Goal: Find specific page/section: Find specific page/section

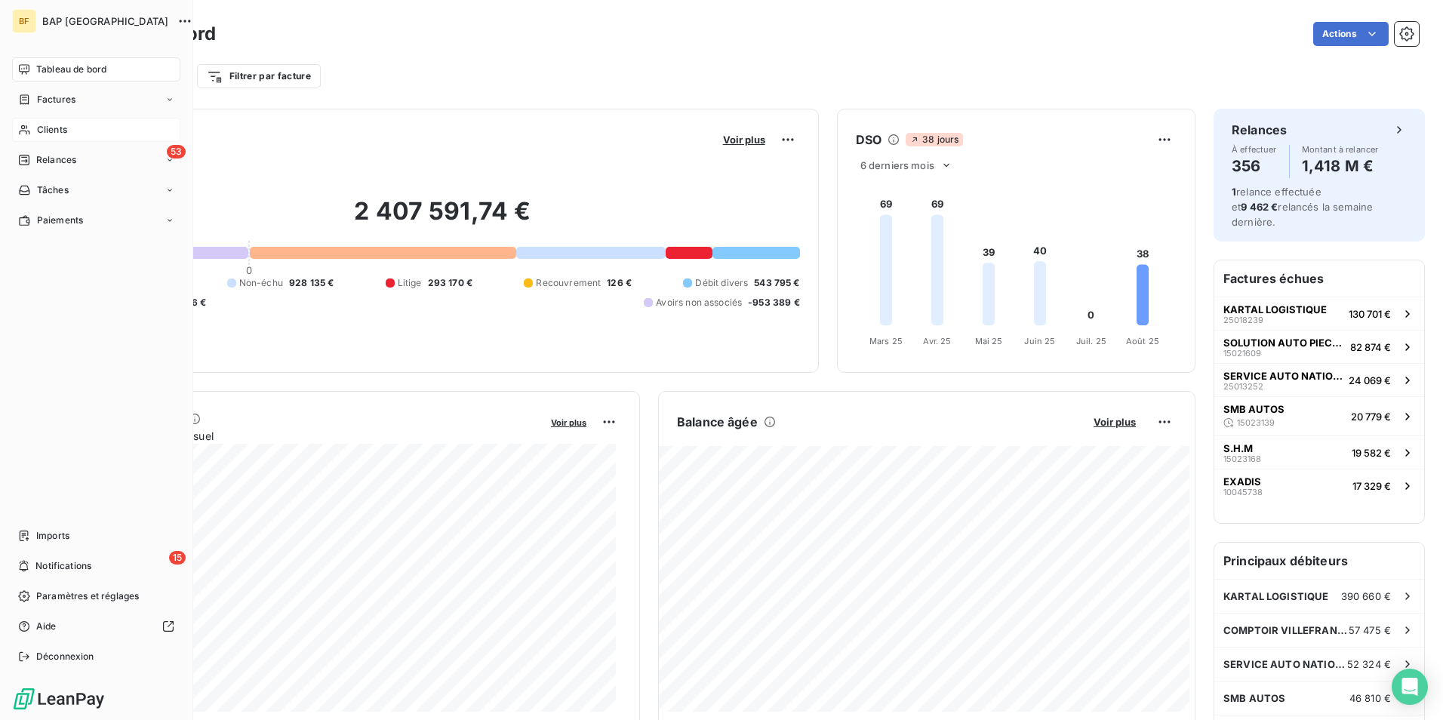
click at [42, 126] on span "Clients" at bounding box center [52, 130] width 30 height 14
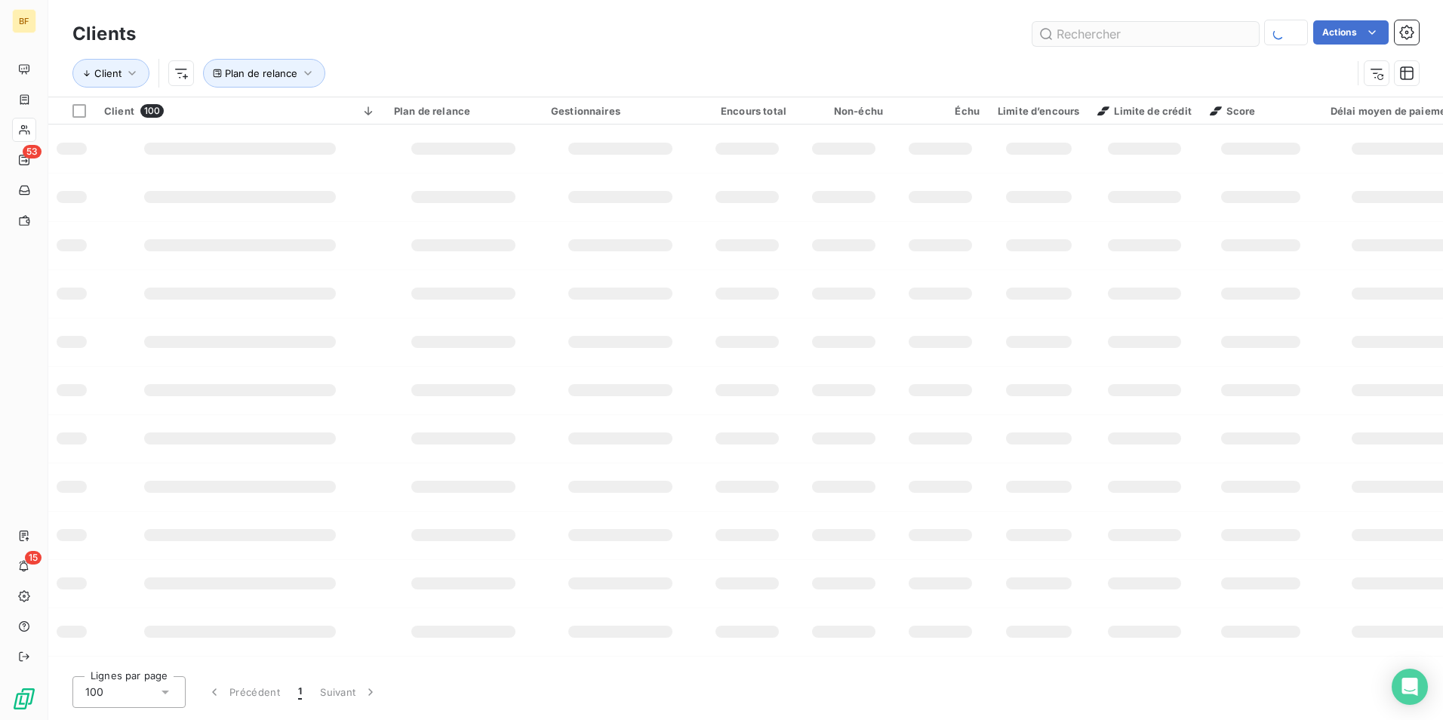
click at [1211, 35] on input "text" at bounding box center [1145, 34] width 226 height 24
type input "generale auto"
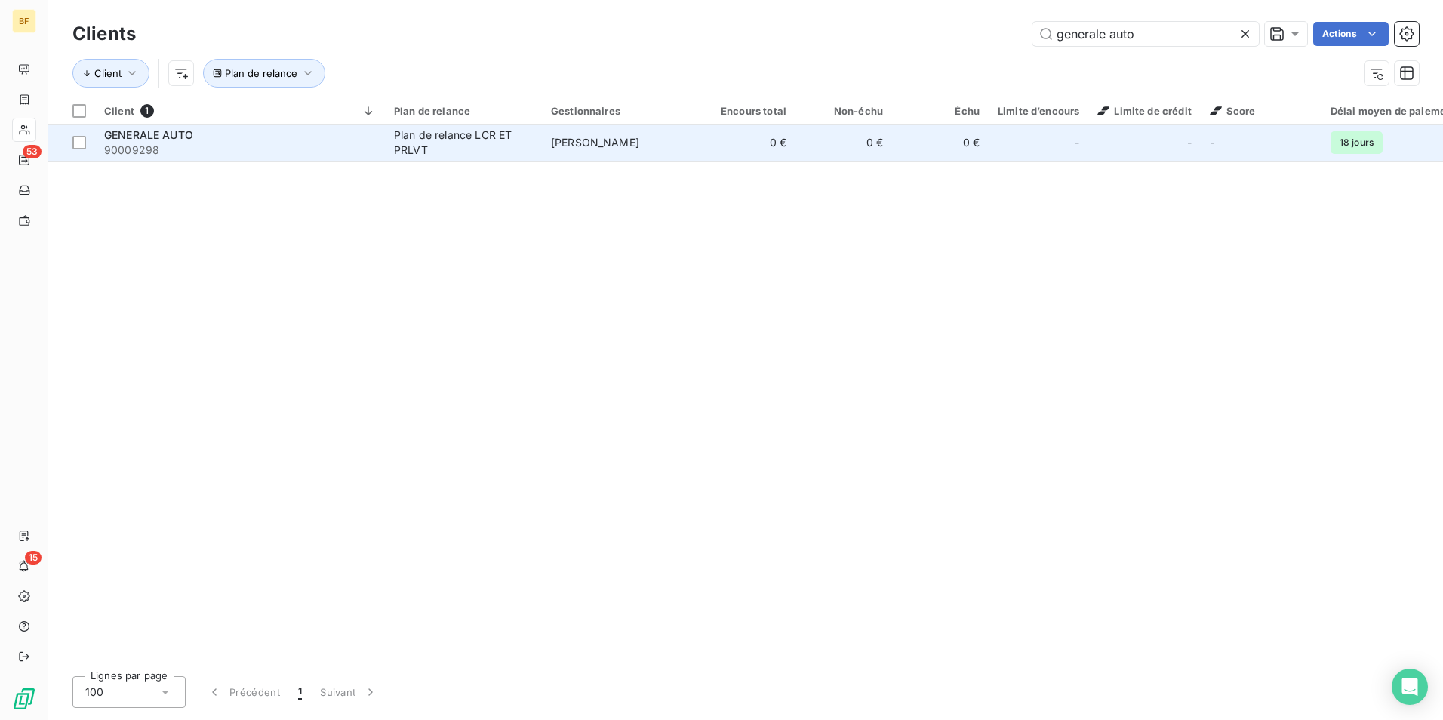
click at [572, 152] on td "Mhaèdine BAROUDI" at bounding box center [620, 143] width 157 height 36
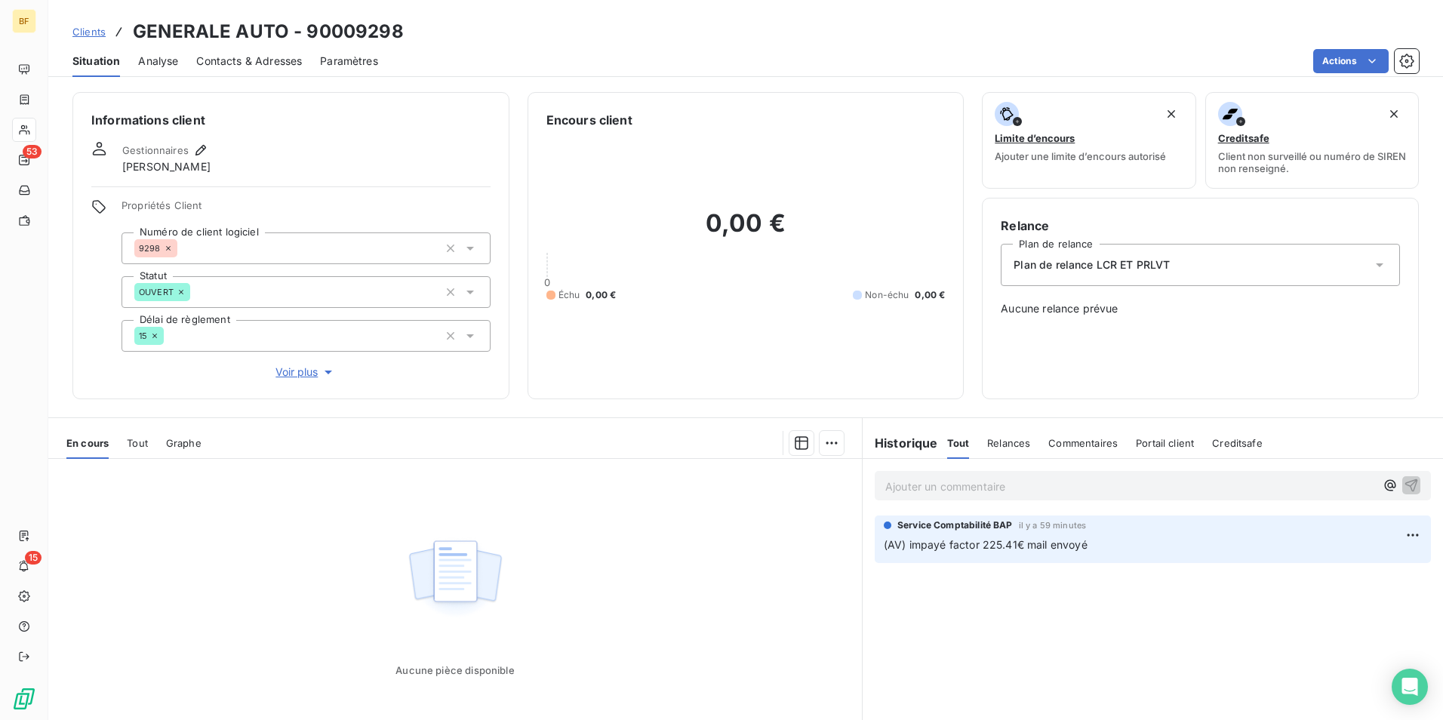
click at [258, 50] on div "Contacts & Adresses" at bounding box center [249, 61] width 106 height 32
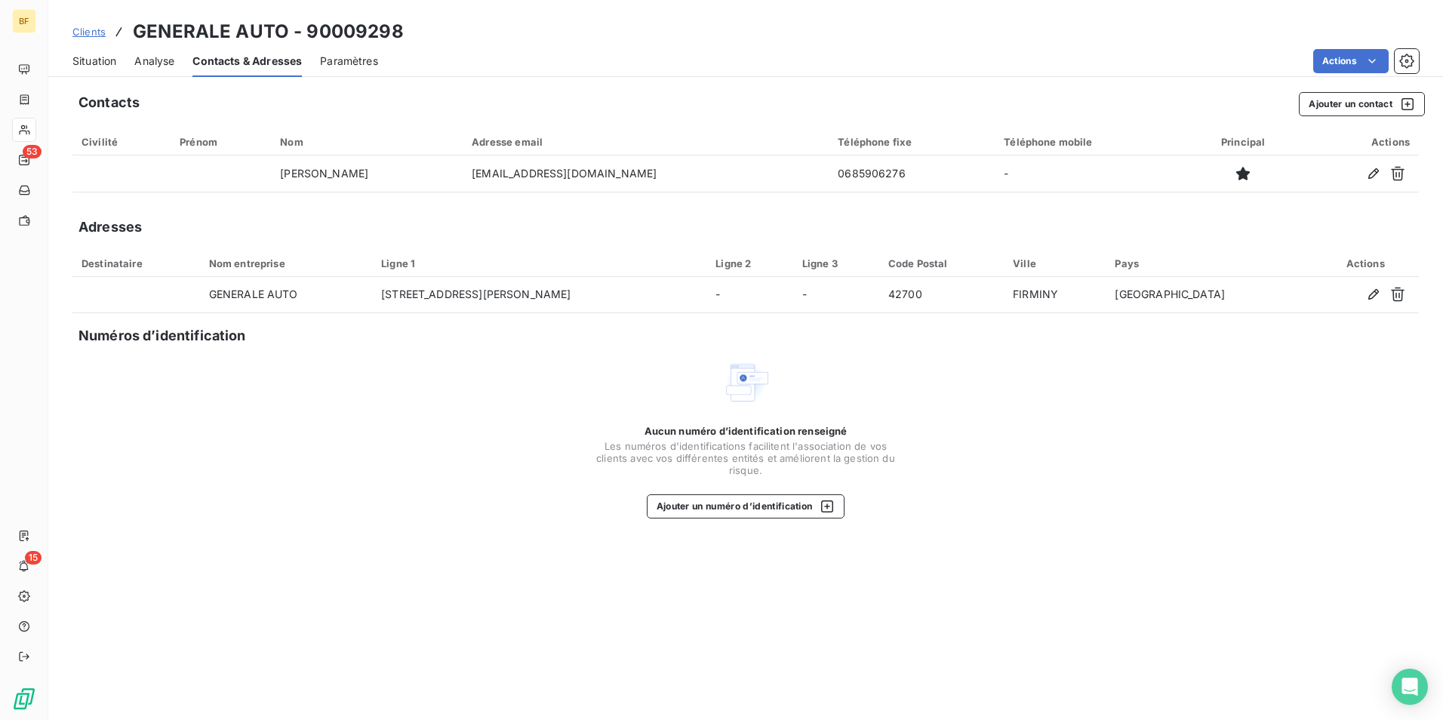
click at [93, 63] on span "Situation" at bounding box center [94, 61] width 44 height 15
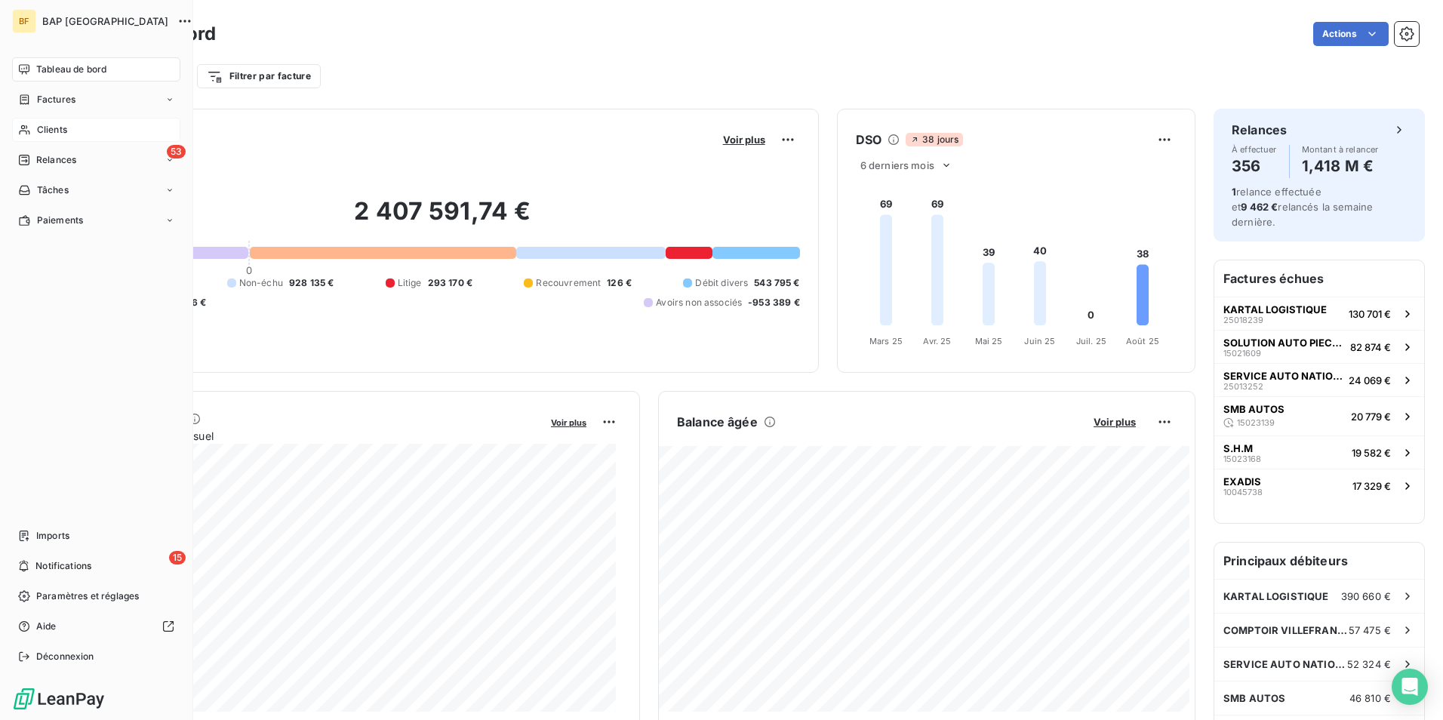
click at [31, 134] on div "Clients" at bounding box center [96, 130] width 168 height 24
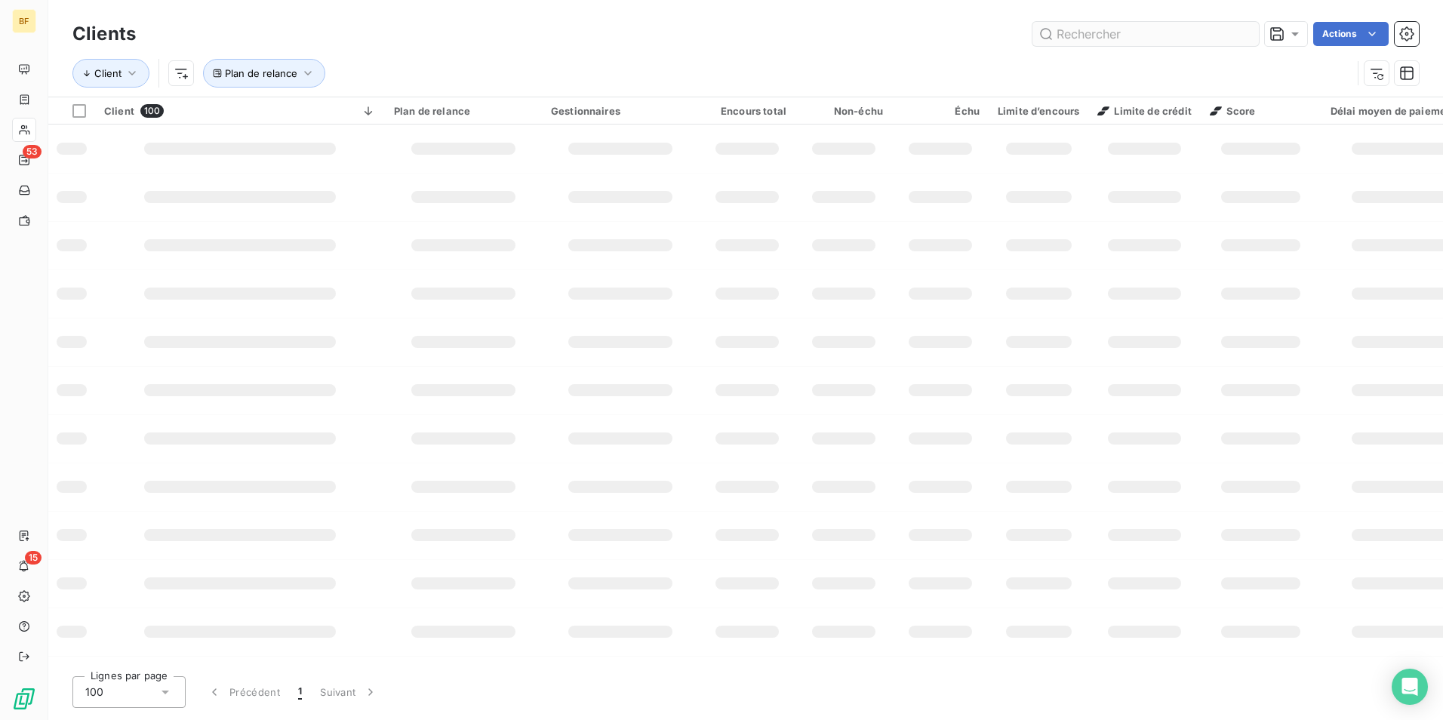
click at [1151, 36] on input "text" at bounding box center [1145, 34] width 226 height 24
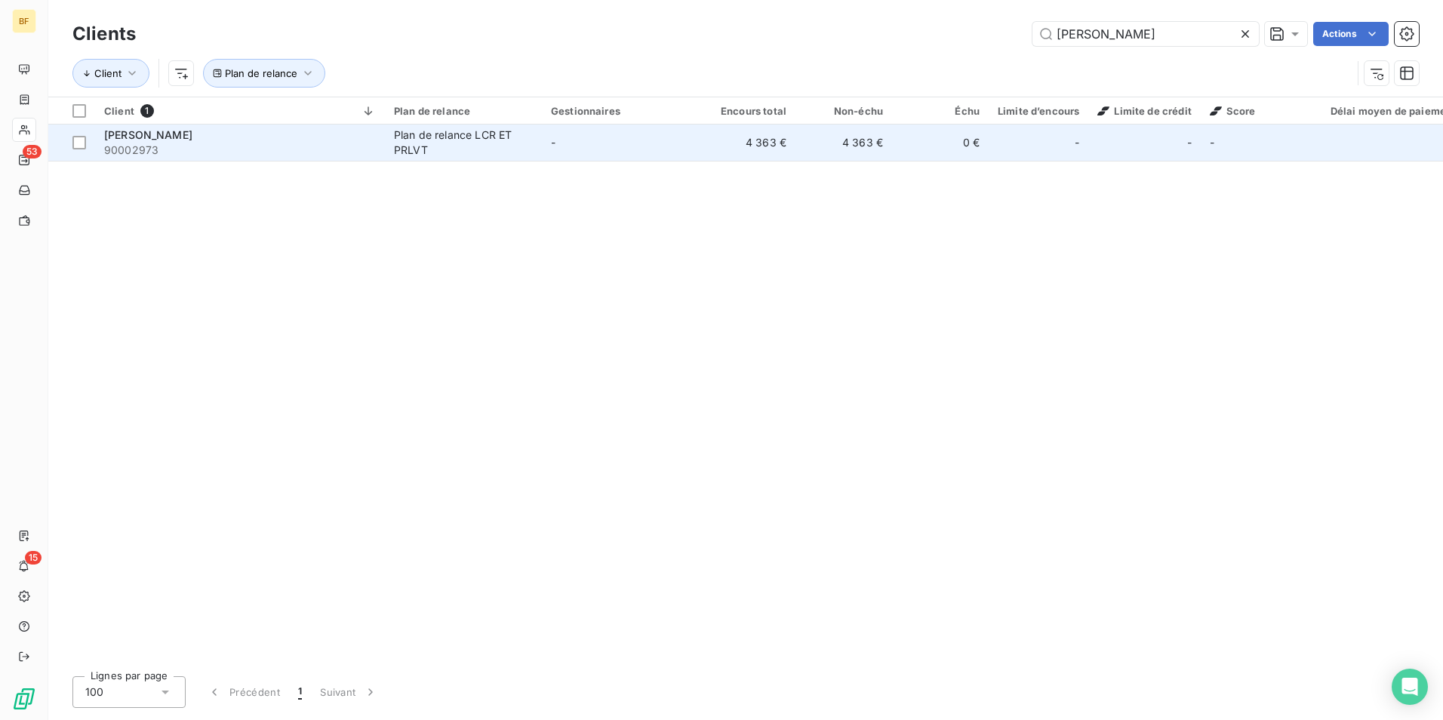
type input "[PERSON_NAME]"
click at [411, 134] on div "Plan de relance LCR ET PRLVT" at bounding box center [463, 143] width 139 height 30
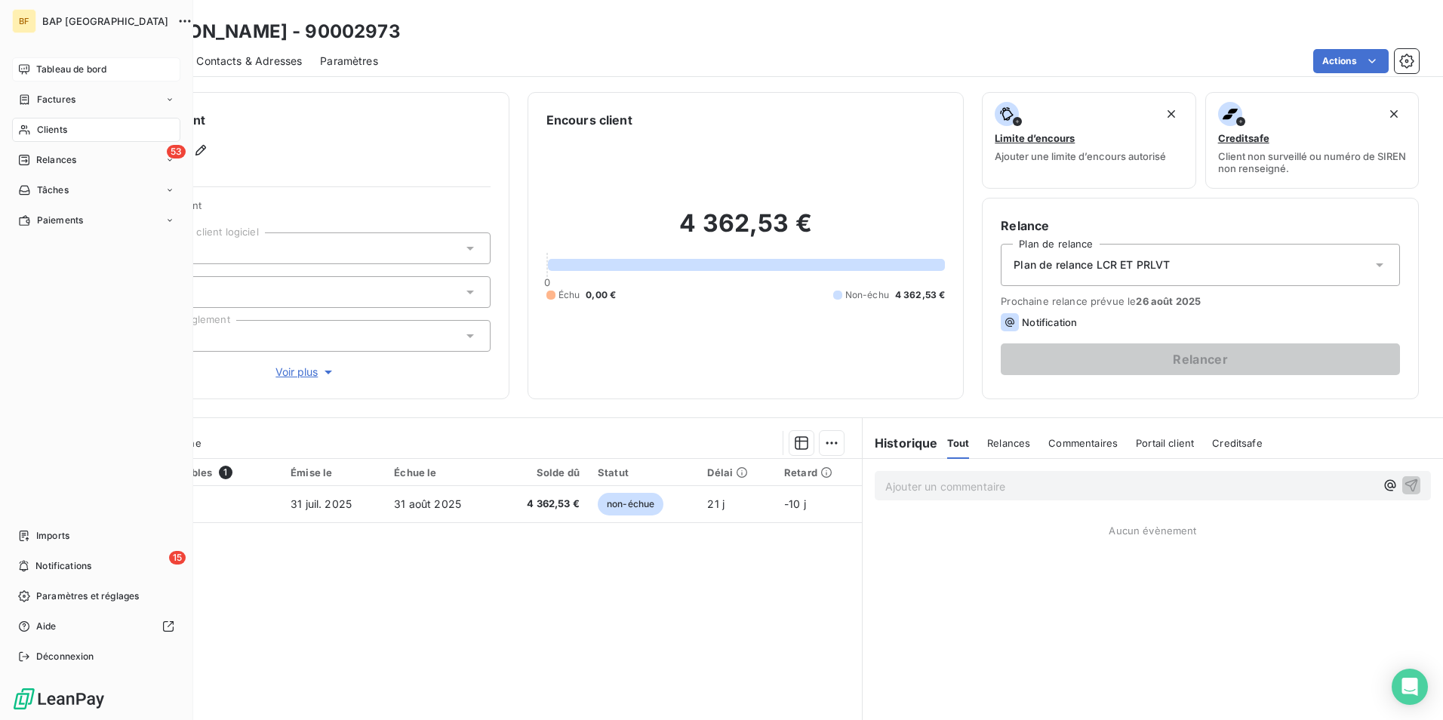
click at [21, 67] on icon at bounding box center [24, 69] width 12 height 12
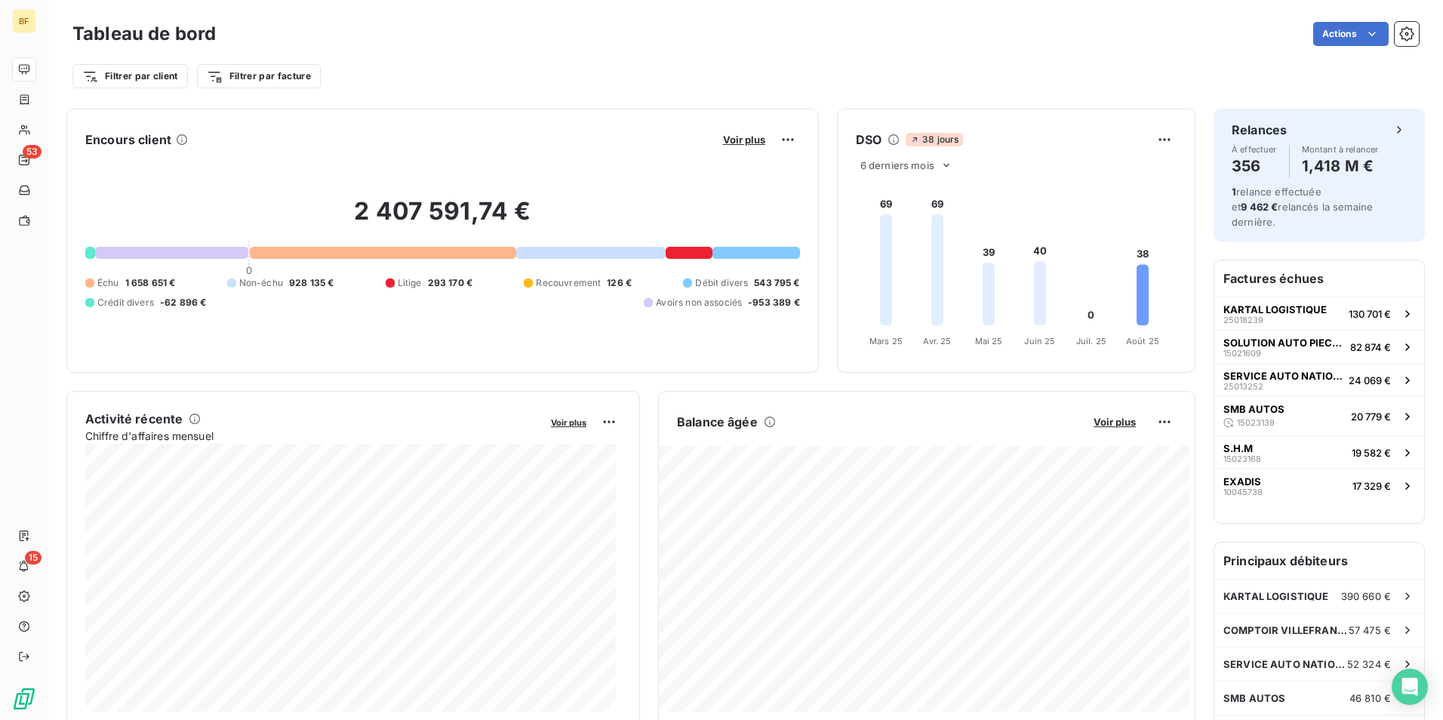
drag, startPoint x: 328, startPoint y: 79, endPoint x: 135, endPoint y: 33, distance: 197.9
click at [135, 33] on div "Tableau de bord Actions Filtrer par client Filtrer par facture" at bounding box center [745, 54] width 1346 height 72
click at [445, 60] on div "Filtrer par client Filtrer par facture" at bounding box center [745, 70] width 1346 height 41
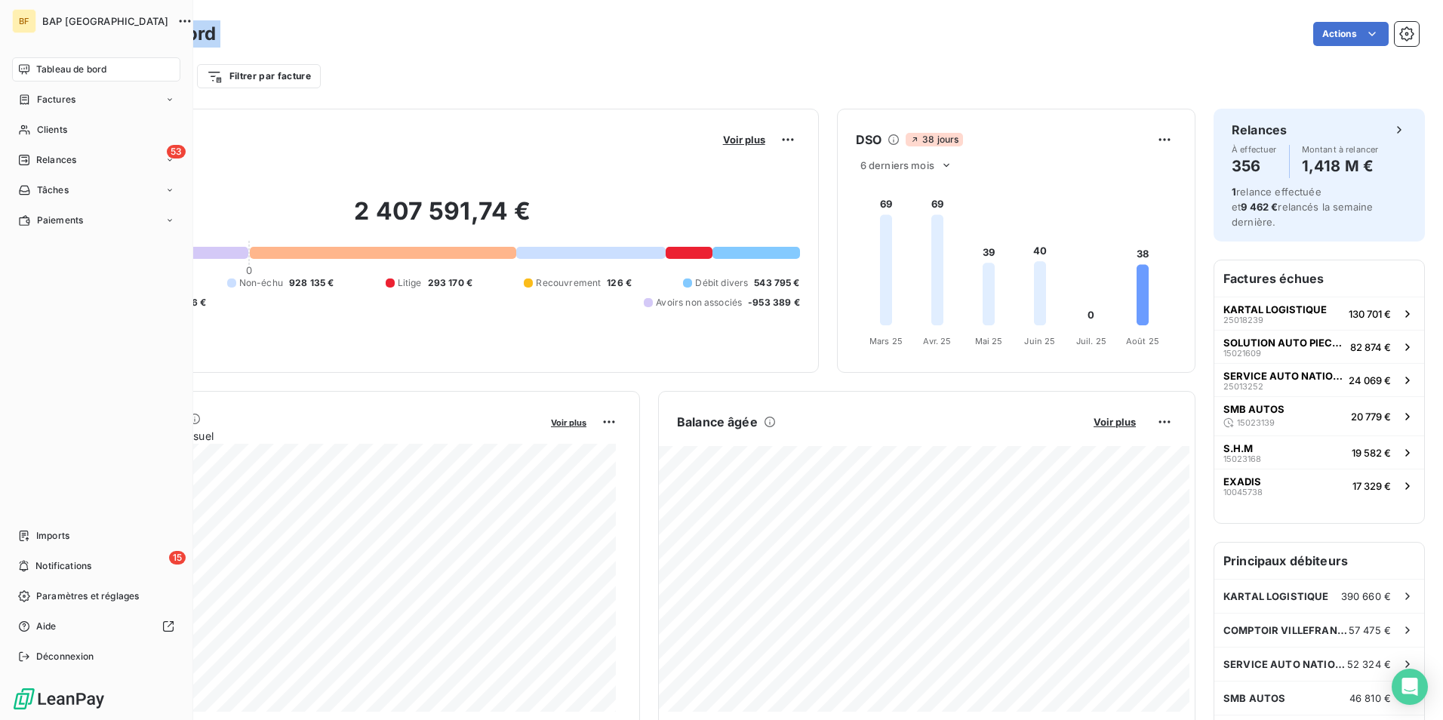
drag, startPoint x: 178, startPoint y: 98, endPoint x: 43, endPoint y: 82, distance: 136.0
click at [43, 82] on div "BF BAP France Tableau de bord Factures Clients 53 Relances Tâches Paiements Imp…" at bounding box center [721, 360] width 1443 height 720
click at [79, 563] on span "Notifications" at bounding box center [63, 566] width 56 height 14
